Goal: Find specific page/section: Find specific page/section

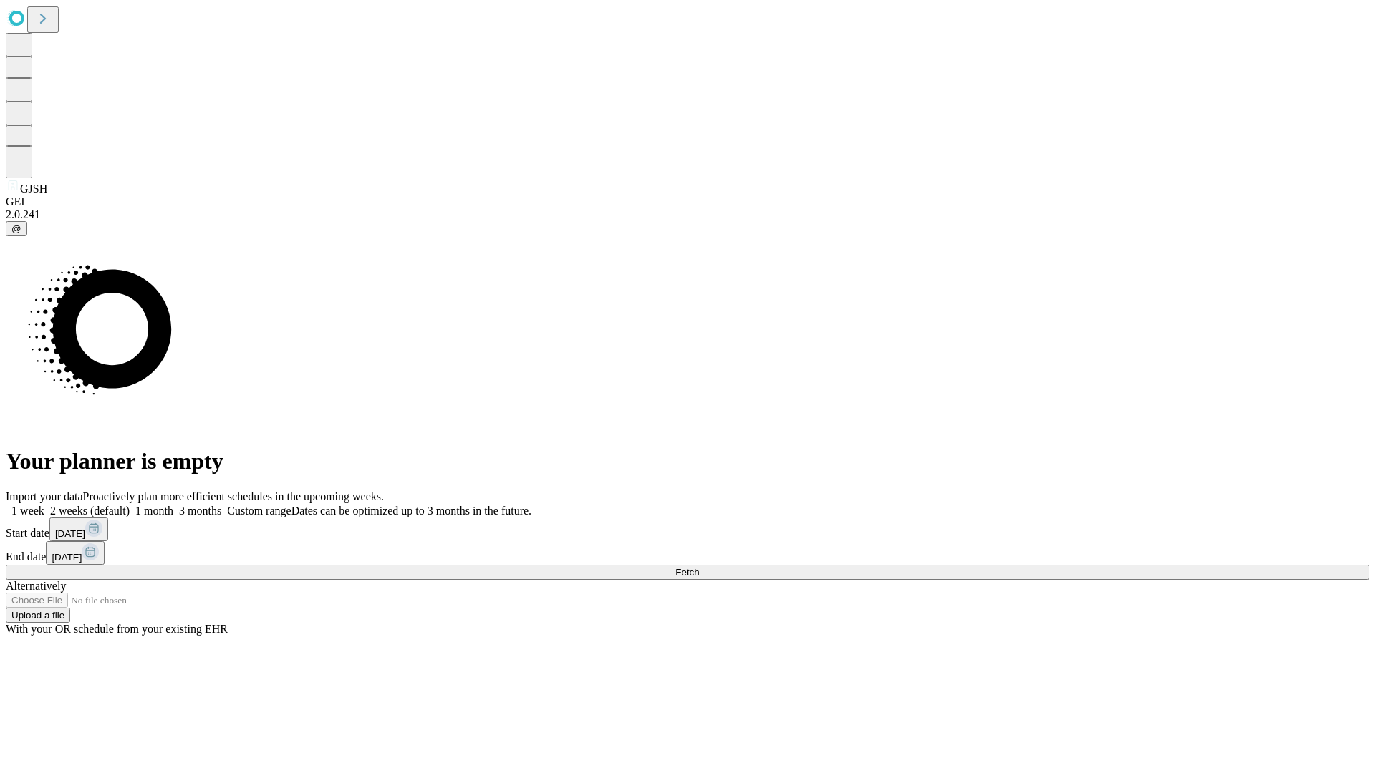
click at [699, 567] on span "Fetch" at bounding box center [687, 572] width 24 height 11
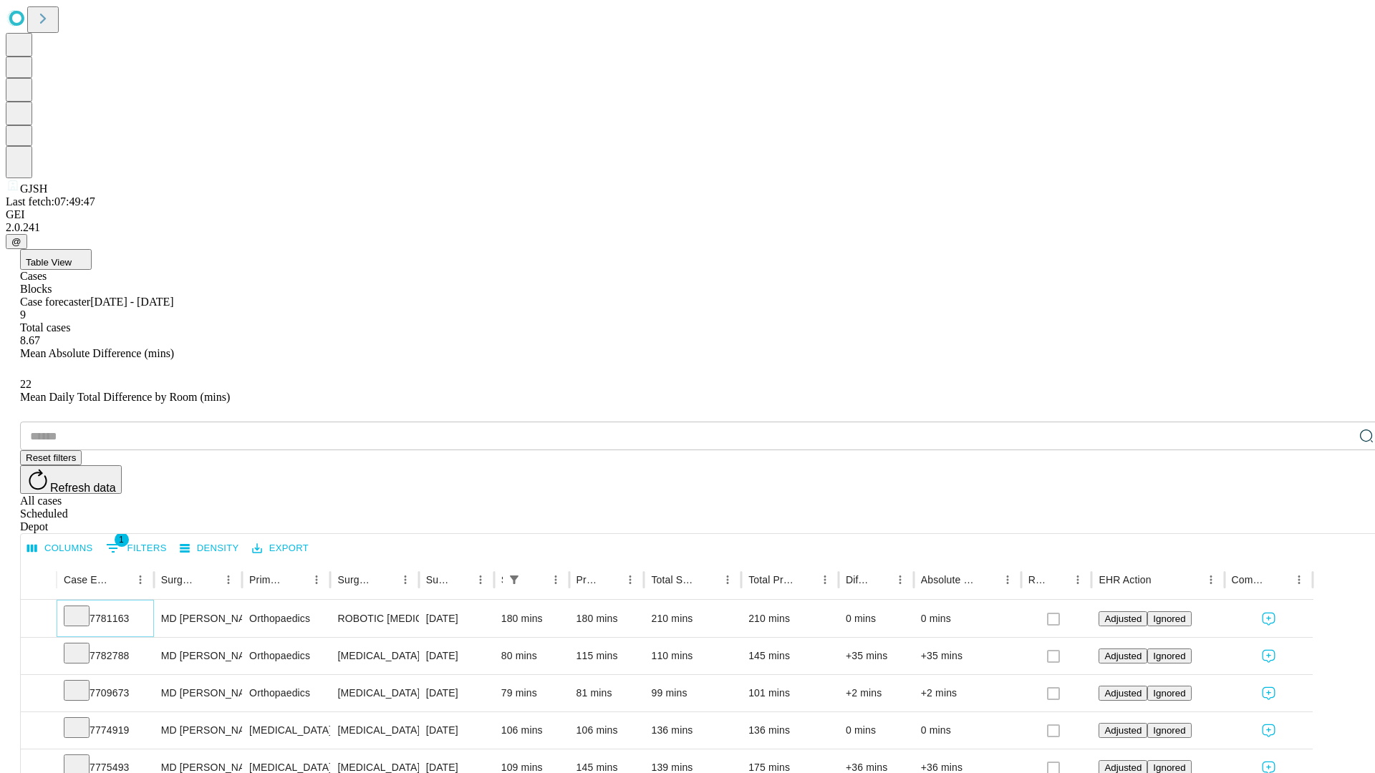
click at [84, 608] on icon at bounding box center [76, 615] width 14 height 14
